Goal: Transaction & Acquisition: Purchase product/service

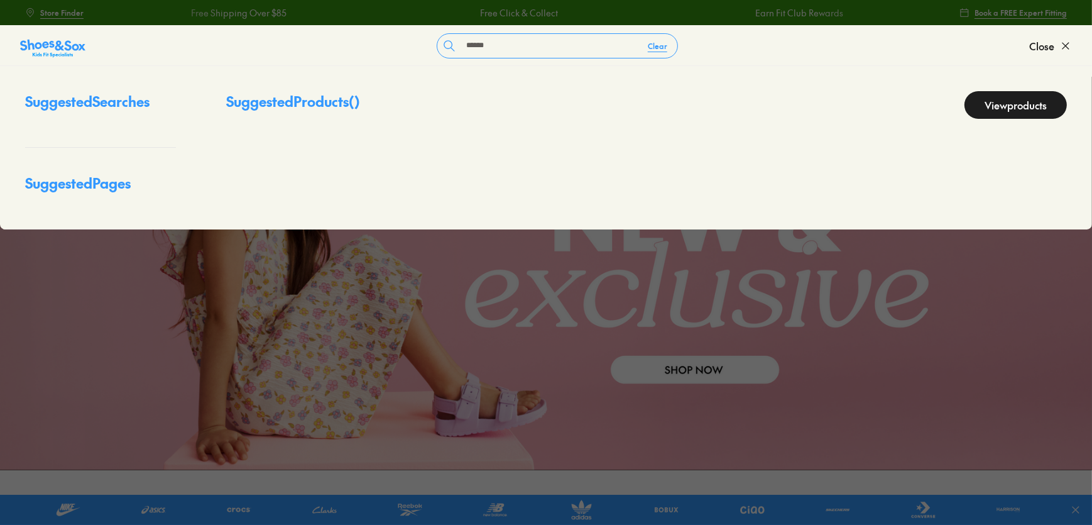
type input "******"
click at [1003, 109] on link "View products" at bounding box center [1016, 105] width 102 height 28
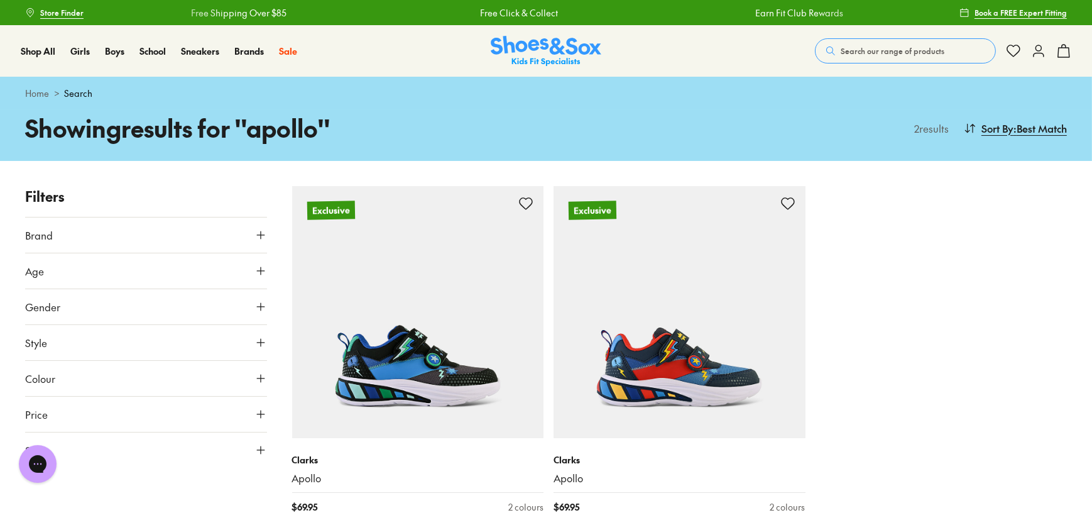
click at [874, 50] on span "Search our range of products" at bounding box center [893, 50] width 104 height 11
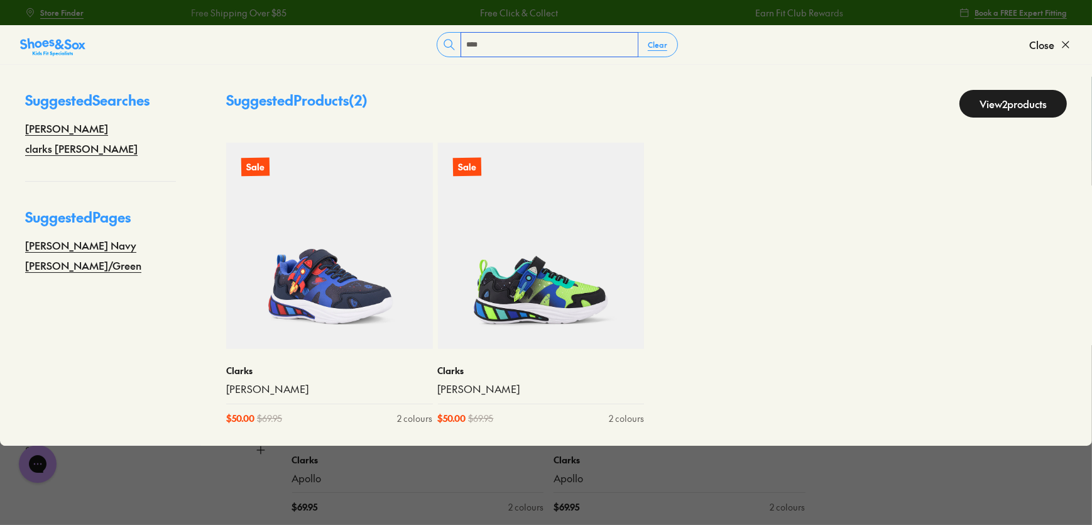
type input "****"
click at [1011, 103] on link "View 2 products" at bounding box center [1013, 104] width 107 height 28
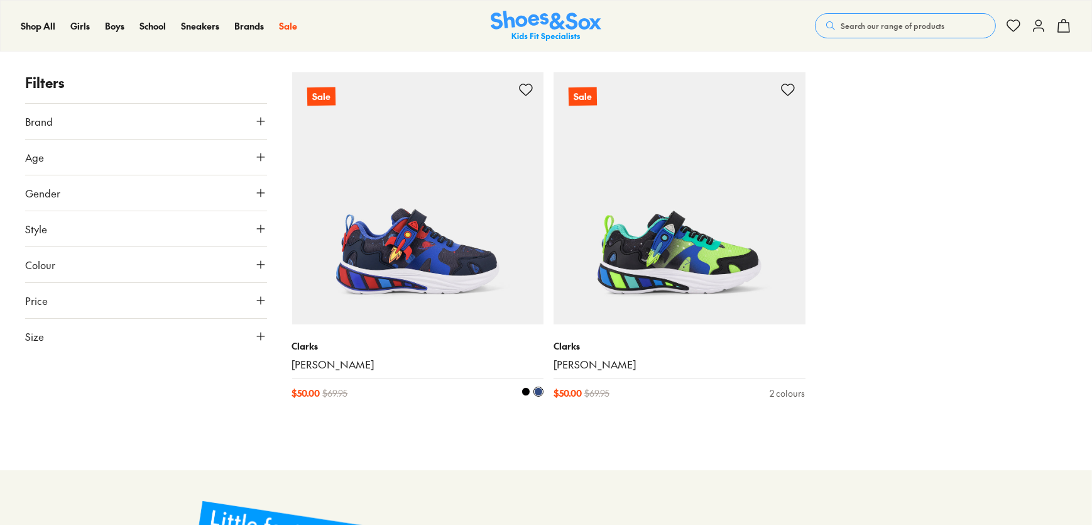
click at [304, 341] on p "Clarks" at bounding box center [418, 345] width 252 height 13
click at [306, 363] on link "Arlo" at bounding box center [418, 365] width 252 height 14
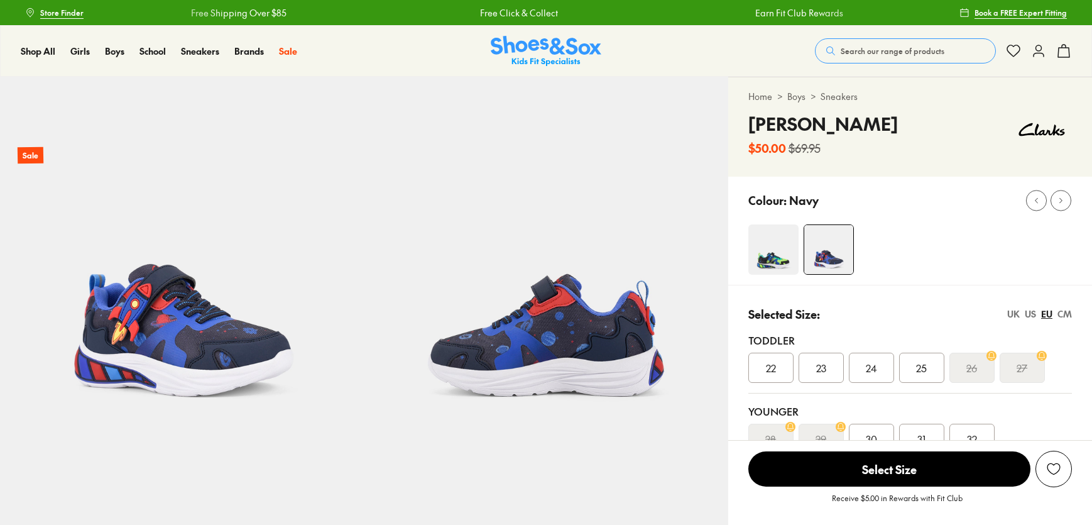
scroll to position [72, 0]
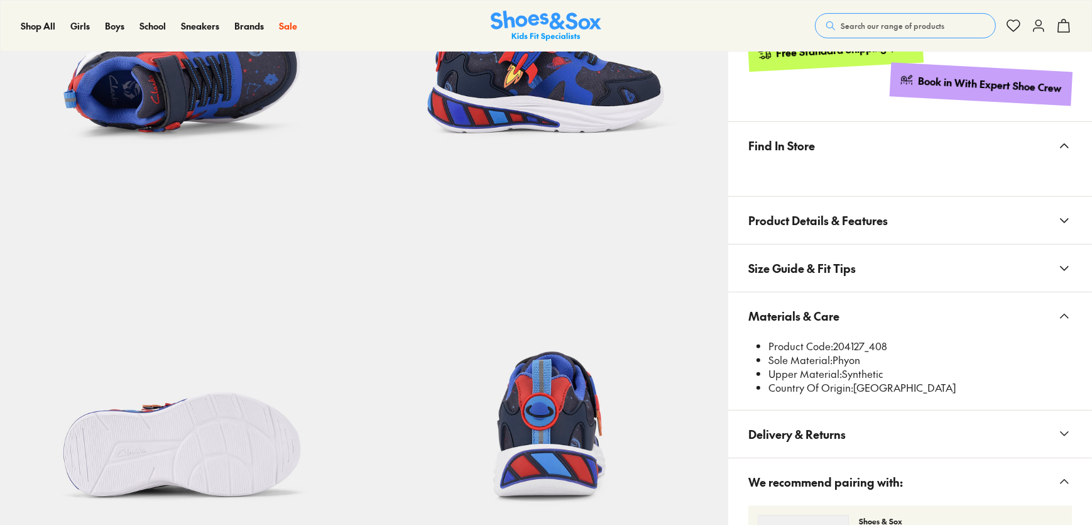
scroll to position [628, 0]
drag, startPoint x: 835, startPoint y: 343, endPoint x: 863, endPoint y: 346, distance: 28.5
click at [863, 346] on li "Product Code: 204127_408" at bounding box center [921, 346] width 304 height 14
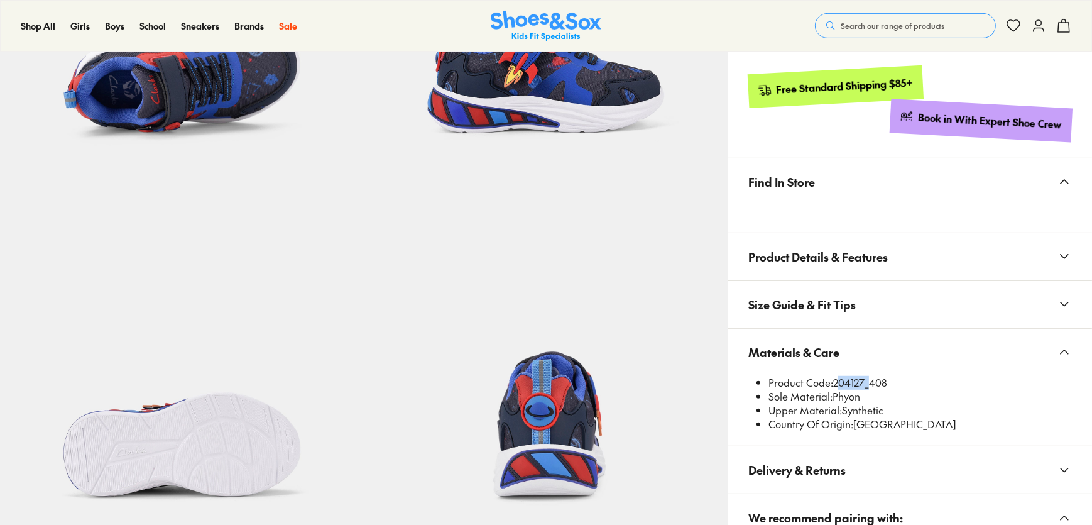
scroll to position [627, 0]
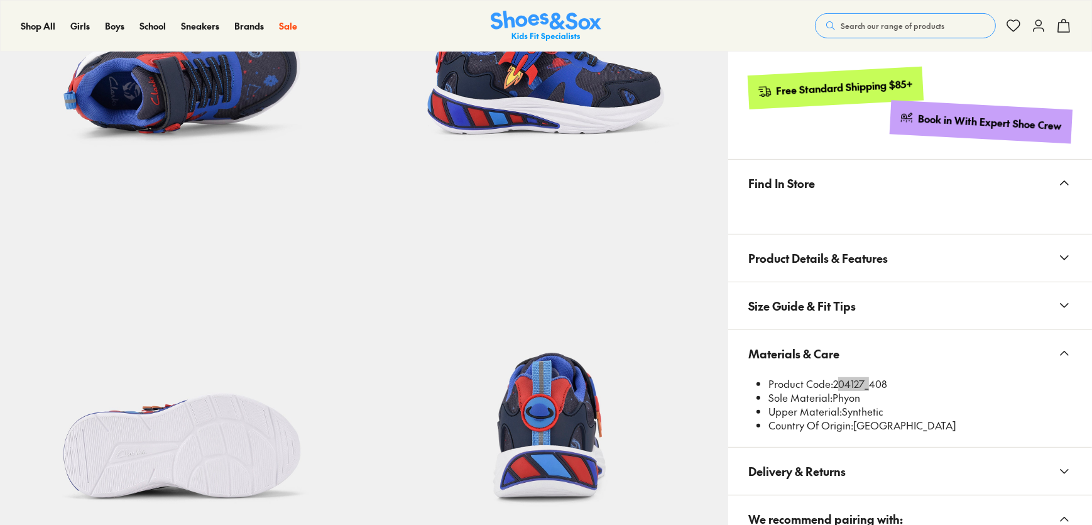
select select "*"
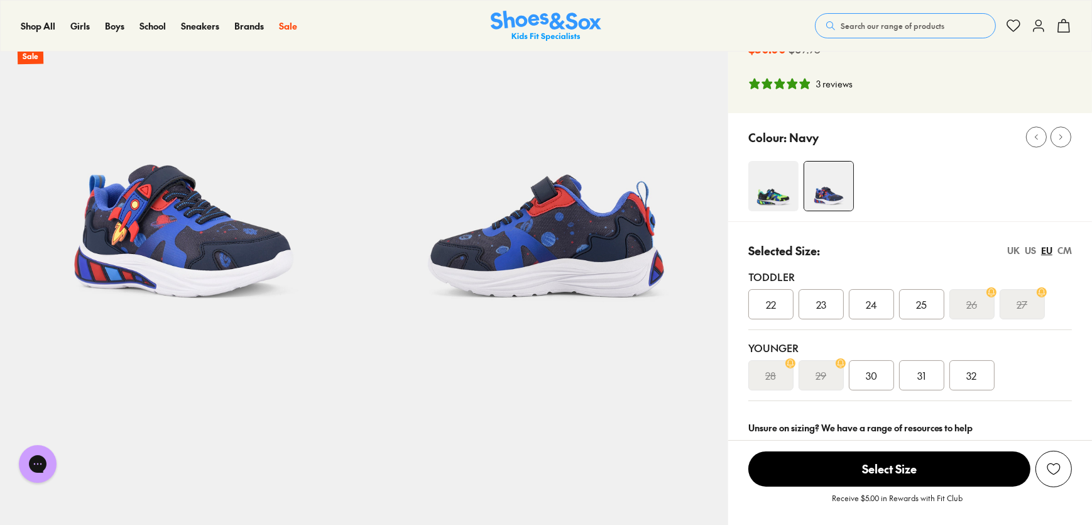
scroll to position [0, 0]
